Goal: Task Accomplishment & Management: Use online tool/utility

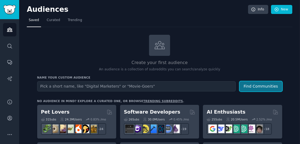
click at [258, 89] on button "Find Communities" at bounding box center [260, 86] width 43 height 10
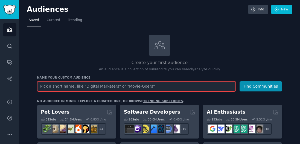
click at [197, 89] on input "text" at bounding box center [136, 86] width 198 height 10
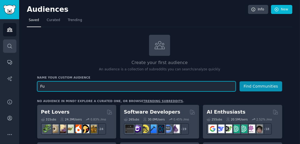
type input "Fu"
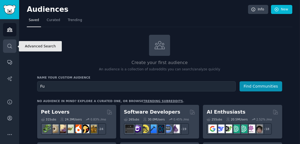
click at [10, 46] on icon "Sidebar" at bounding box center [10, 46] width 6 height 6
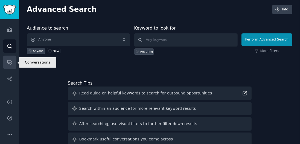
click at [10, 63] on icon "Sidebar" at bounding box center [10, 62] width 6 height 6
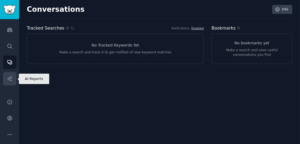
click at [10, 78] on icon "Sidebar" at bounding box center [10, 79] width 6 height 6
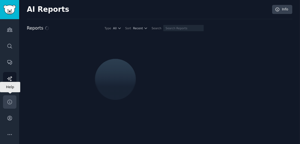
click at [10, 102] on icon "Sidebar" at bounding box center [10, 102] width 6 height 6
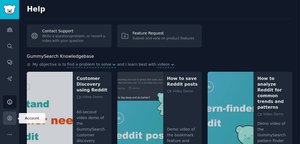
click at [10, 119] on icon "Sidebar" at bounding box center [10, 118] width 6 height 6
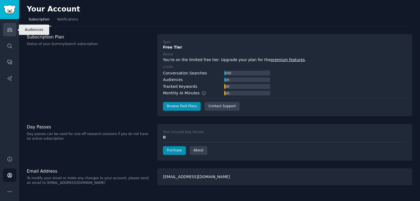
click at [9, 31] on icon "Sidebar" at bounding box center [10, 30] width 6 height 6
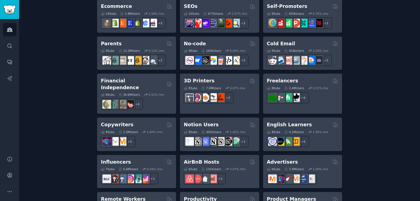
scroll to position [271, 0]
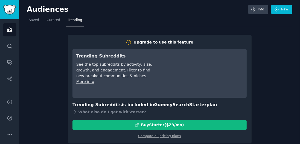
scroll to position [6, 0]
